Goal: Transaction & Acquisition: Purchase product/service

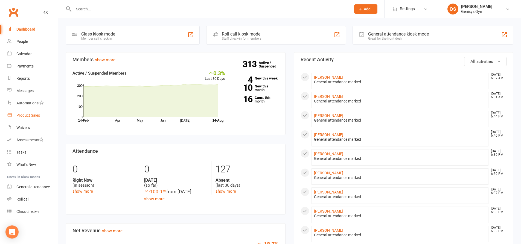
click at [45, 115] on link "Product Sales" at bounding box center [32, 115] width 51 height 12
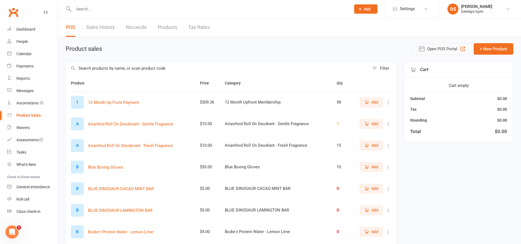
click at [436, 48] on span "Open POS Portal" at bounding box center [442, 49] width 30 height 7
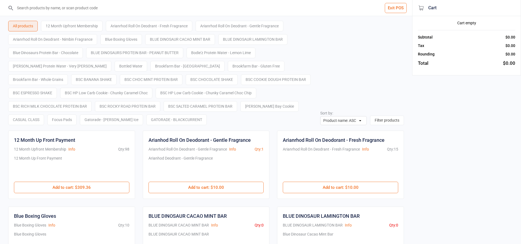
click at [89, 10] on input "search" at bounding box center [209, 8] width 390 height 16
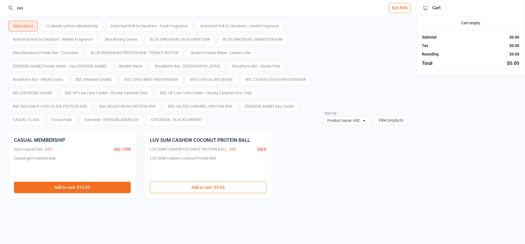
type input "cas"
click at [93, 184] on button "Add to cart : $15.00" at bounding box center [72, 187] width 117 height 11
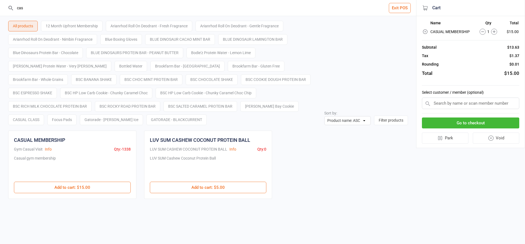
click at [474, 121] on button "Go to checkout" at bounding box center [470, 123] width 97 height 11
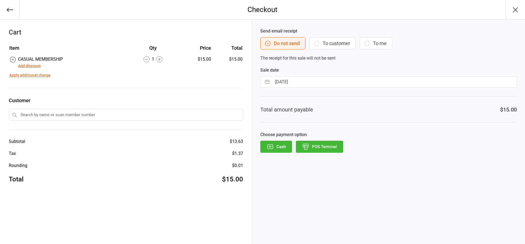
click at [32, 65] on button "Add discount" at bounding box center [29, 66] width 23 height 6
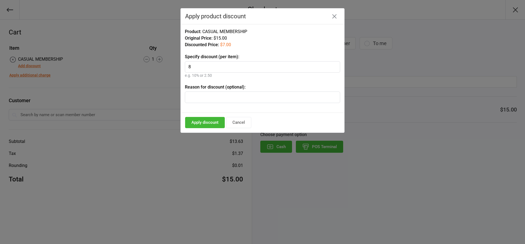
type input "8"
type input "Jock Athletic"
click at [209, 125] on button "Apply discount" at bounding box center [205, 122] width 40 height 11
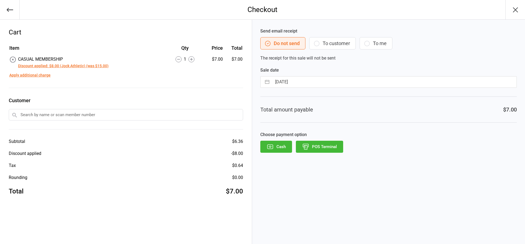
click at [49, 116] on input "text" at bounding box center [126, 114] width 234 height 11
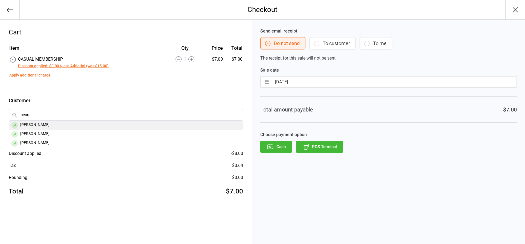
type input "beau"
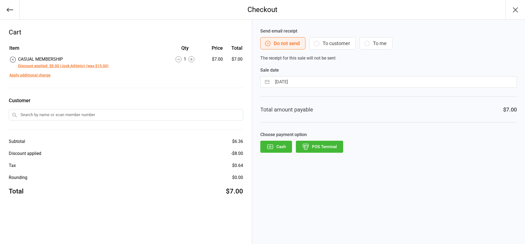
click at [75, 113] on input "text" at bounding box center [126, 114] width 234 height 11
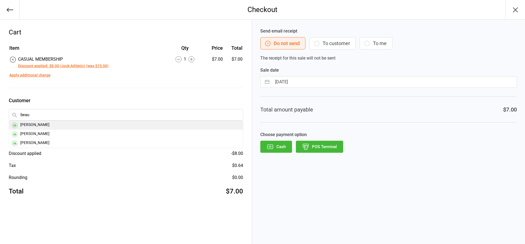
type input "beau"
click at [38, 125] on div "[PERSON_NAME]" at bounding box center [126, 125] width 234 height 9
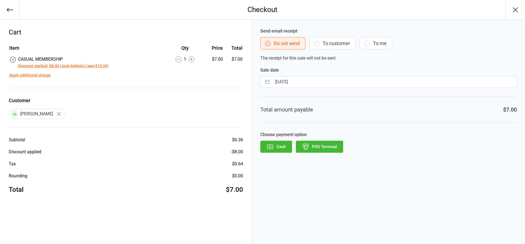
click at [312, 146] on button "POS Terminal" at bounding box center [319, 147] width 47 height 12
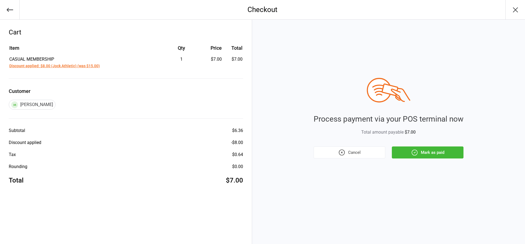
click at [412, 141] on div "Process payment via your POS terminal now Total amount payable $7.00 Cancel Mar…" at bounding box center [388, 118] width 150 height 81
click at [412, 146] on div "Process payment via your POS terminal now Total amount payable $7.00 Cancel Mar…" at bounding box center [388, 118] width 150 height 81
click at [412, 151] on icon "button" at bounding box center [414, 152] width 7 height 7
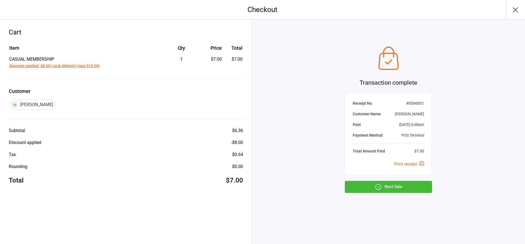
click at [366, 180] on div "Transaction complete Receipt No. # 0546831 Customer Name [PERSON_NAME] Paid [DA…" at bounding box center [388, 118] width 87 height 149
click at [367, 183] on button "Next Sale" at bounding box center [388, 187] width 87 height 12
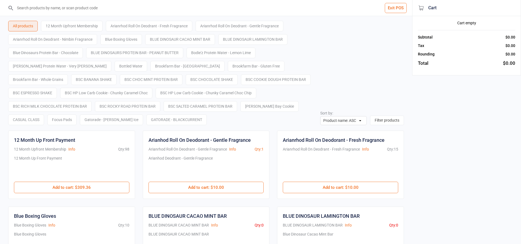
click at [80, 5] on input "search" at bounding box center [209, 8] width 390 height 16
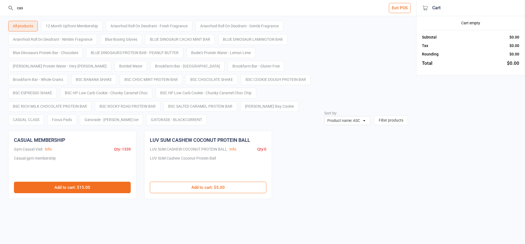
type input "cas"
click at [72, 184] on button "Add to cart : $15.00" at bounding box center [72, 187] width 117 height 11
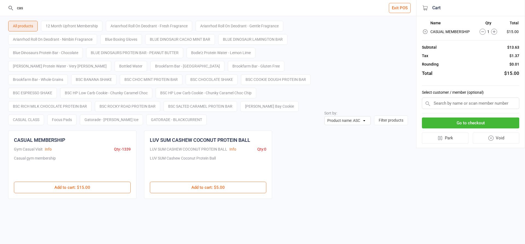
click at [443, 126] on button "Go to checkout" at bounding box center [470, 123] width 97 height 11
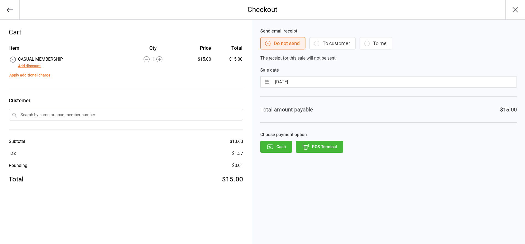
click at [36, 67] on button "Add discount" at bounding box center [29, 66] width 23 height 6
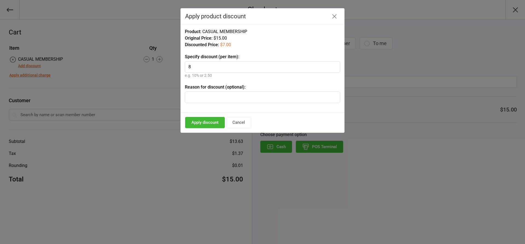
type input "8"
type input "Jock Athletic"
click at [216, 124] on button "Apply discount" at bounding box center [205, 122] width 40 height 11
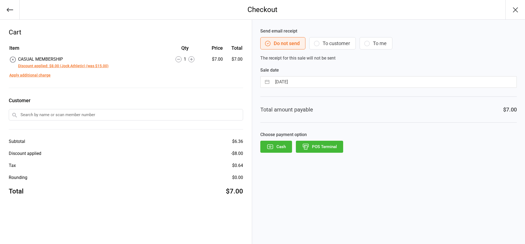
click at [319, 151] on button "POS Terminal" at bounding box center [319, 147] width 47 height 12
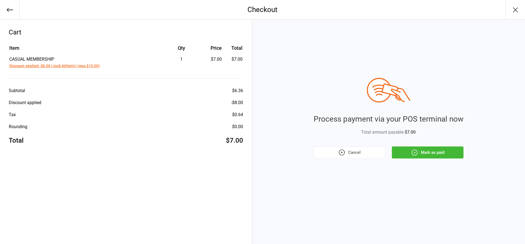
click at [423, 154] on button "Mark as paid" at bounding box center [428, 152] width 72 height 12
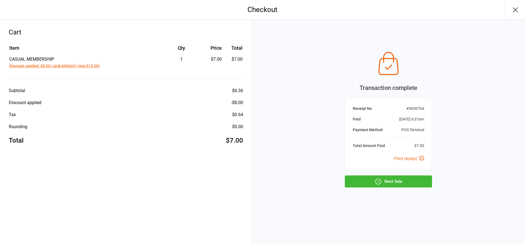
click at [389, 183] on button "Next Sale" at bounding box center [388, 181] width 87 height 12
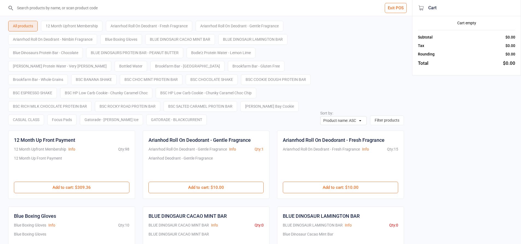
click at [67, 14] on input "search" at bounding box center [209, 8] width 390 height 16
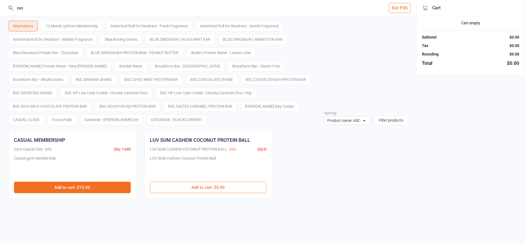
type input "cas"
click at [87, 193] on button "Add to cart : $15.00" at bounding box center [72, 187] width 117 height 11
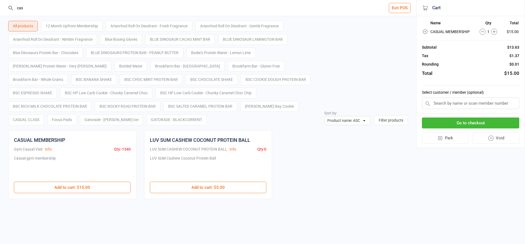
click at [474, 126] on button "Go to checkout" at bounding box center [470, 123] width 97 height 11
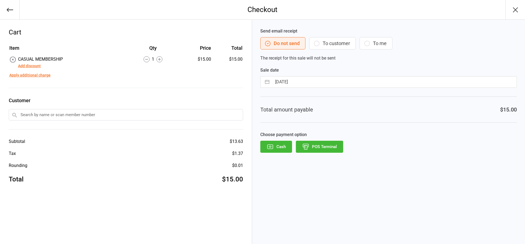
click at [41, 65] on div "Add discount" at bounding box center [40, 66] width 45 height 7
drag, startPoint x: 40, startPoint y: 66, endPoint x: 79, endPoint y: 63, distance: 38.9
click at [41, 65] on div "Add discount" at bounding box center [40, 66] width 45 height 7
click at [31, 69] on button "Add discount" at bounding box center [29, 66] width 23 height 6
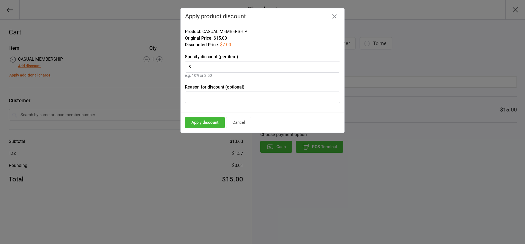
type input "8"
type input "Jock Athletic"
drag, startPoint x: 204, startPoint y: 116, endPoint x: 173, endPoint y: 127, distance: 33.1
click at [204, 117] on div "Apply discount Cancel" at bounding box center [262, 123] width 163 height 20
click at [195, 124] on button "Apply discount" at bounding box center [205, 122] width 40 height 11
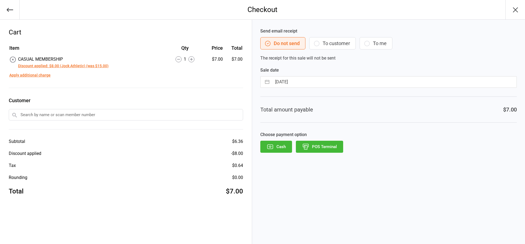
click at [70, 118] on input "text" at bounding box center [126, 114] width 234 height 11
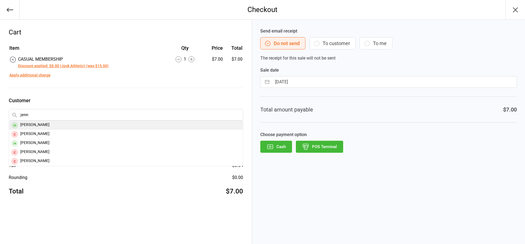
type input "jenn"
click at [35, 125] on div "[PERSON_NAME]" at bounding box center [126, 125] width 234 height 9
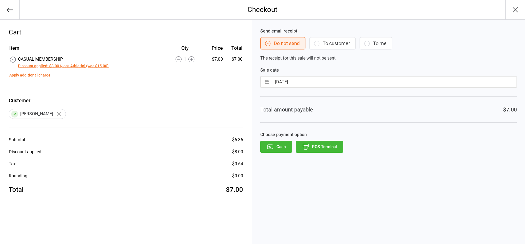
click at [333, 146] on button "POS Terminal" at bounding box center [319, 147] width 47 height 12
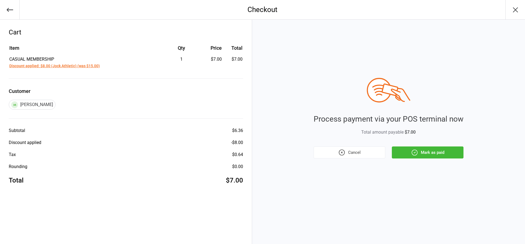
click at [416, 150] on icon "button" at bounding box center [414, 152] width 7 height 7
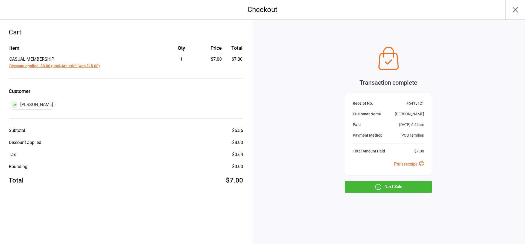
click at [407, 187] on button "Next Sale" at bounding box center [388, 187] width 87 height 12
